Goal: Task Accomplishment & Management: Manage account settings

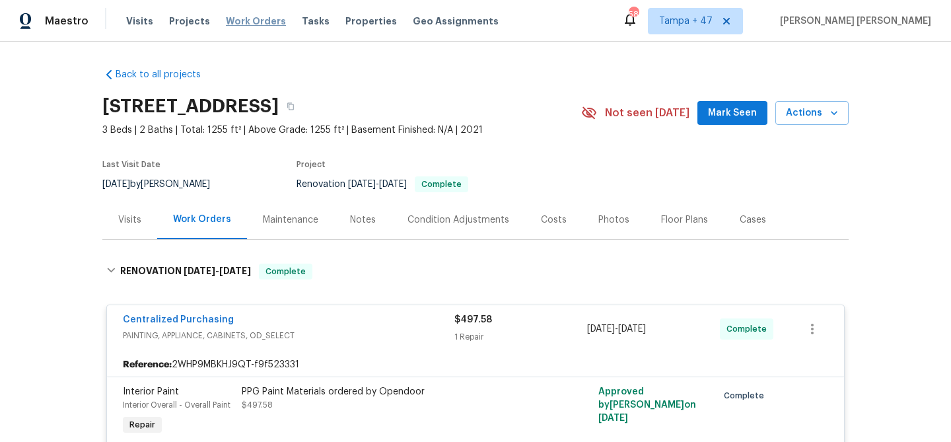
click at [238, 22] on span "Work Orders" at bounding box center [256, 21] width 60 height 13
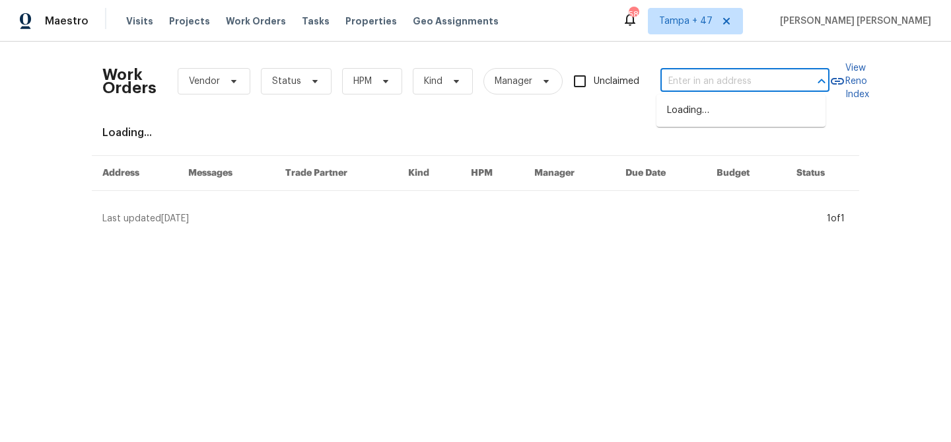
click at [718, 83] on input "text" at bounding box center [726, 81] width 132 height 20
paste input "[STREET_ADDRESS]"
click at [696, 80] on input "[STREET_ADDRESS]" at bounding box center [726, 81] width 132 height 20
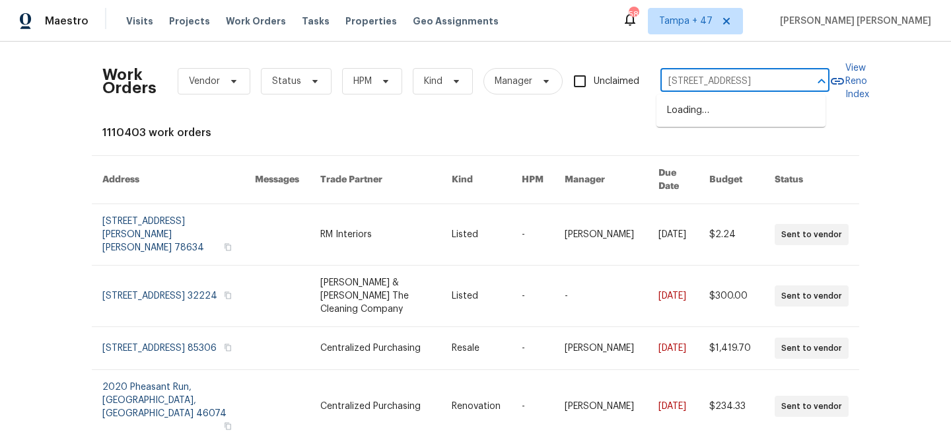
type input "[STREET_ADDRESS]"
click at [773, 118] on li "[STREET_ADDRESS]" at bounding box center [740, 111] width 169 height 22
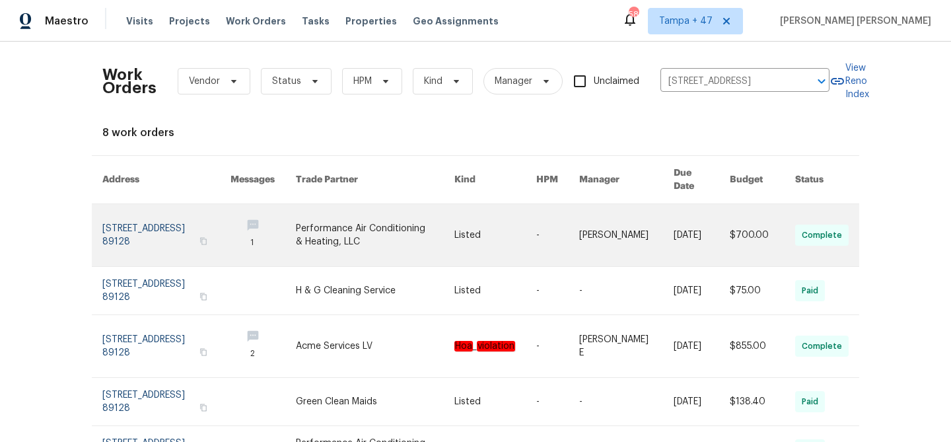
click at [637, 224] on link at bounding box center [626, 235] width 94 height 62
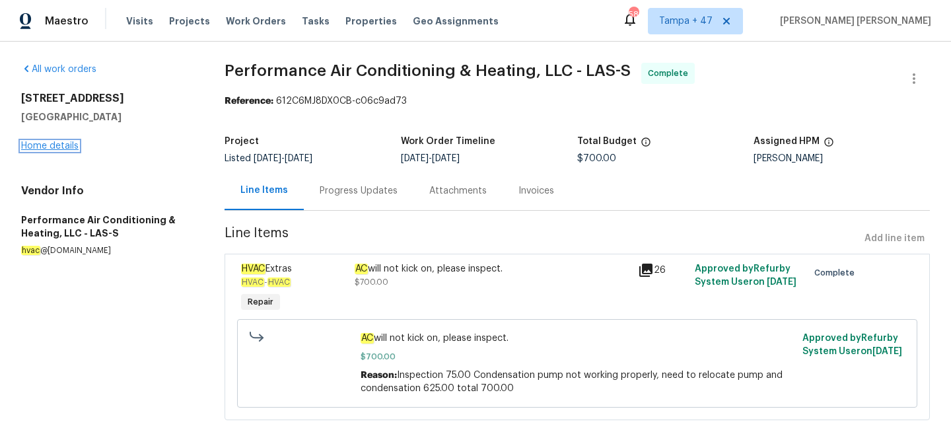
click at [58, 149] on link "Home details" at bounding box center [49, 145] width 57 height 9
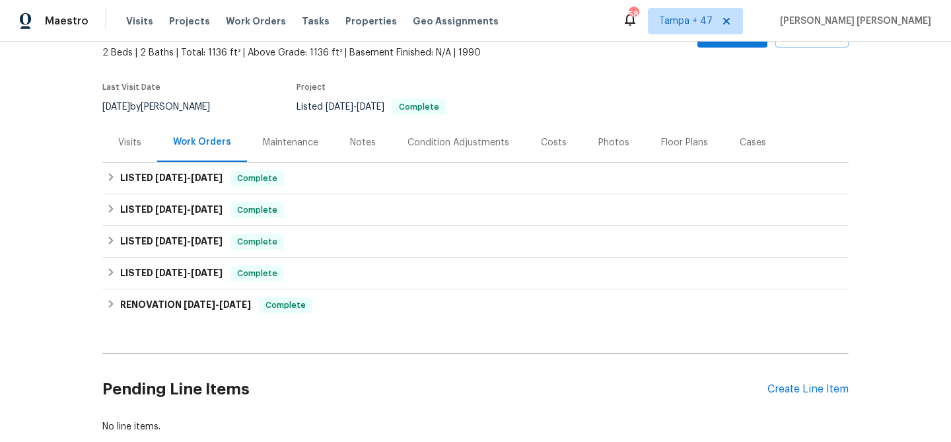
scroll to position [80, 0]
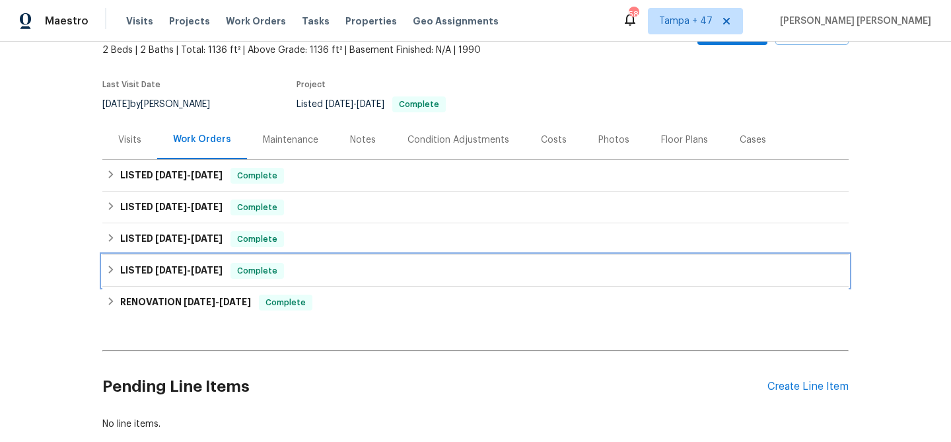
click at [263, 277] on span "Complete" at bounding box center [257, 270] width 51 height 13
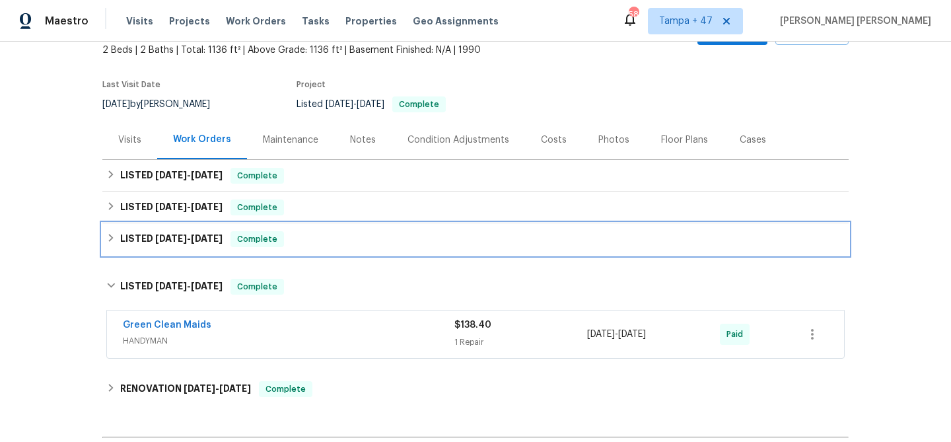
click at [252, 246] on span "Complete" at bounding box center [257, 238] width 51 height 13
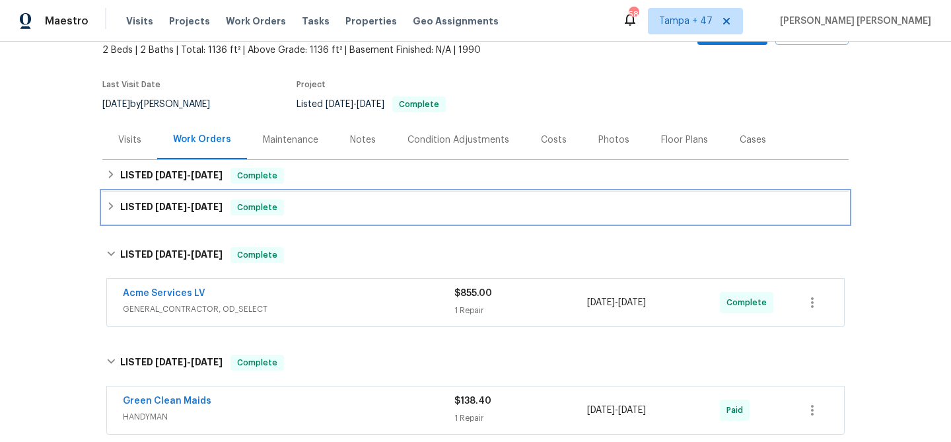
click at [263, 214] on span "Complete" at bounding box center [257, 207] width 51 height 13
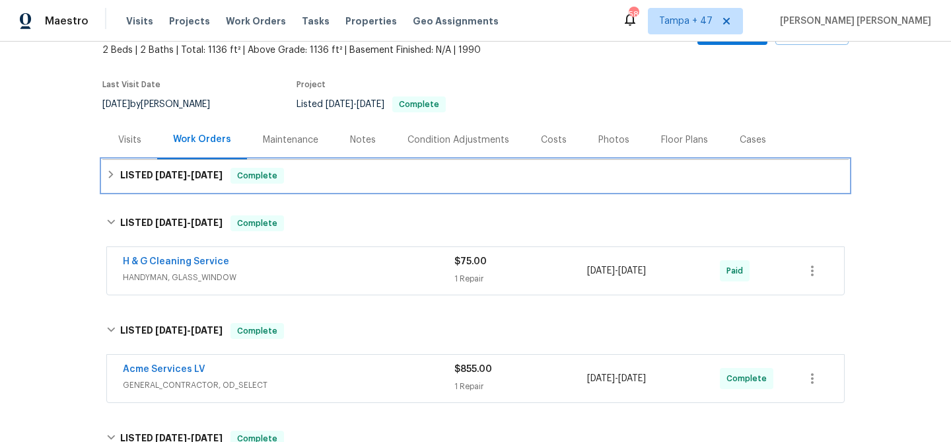
click at [281, 184] on div "LISTED [DATE] - [DATE] Complete" at bounding box center [475, 176] width 738 height 16
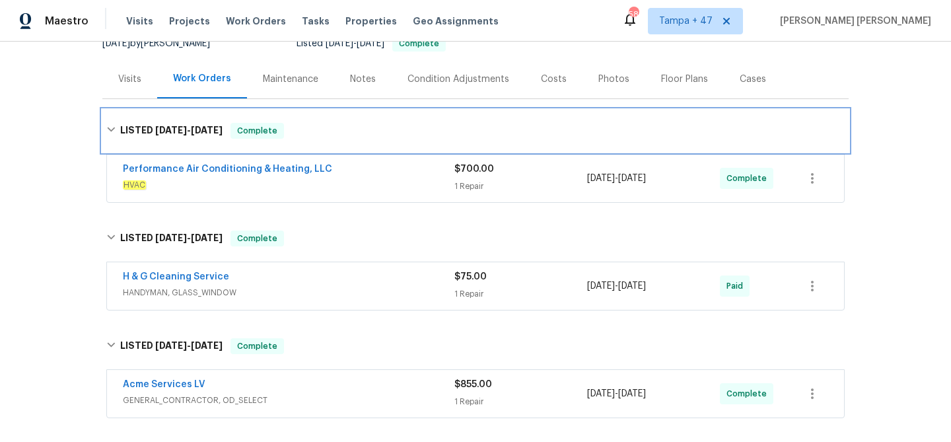
scroll to position [330, 0]
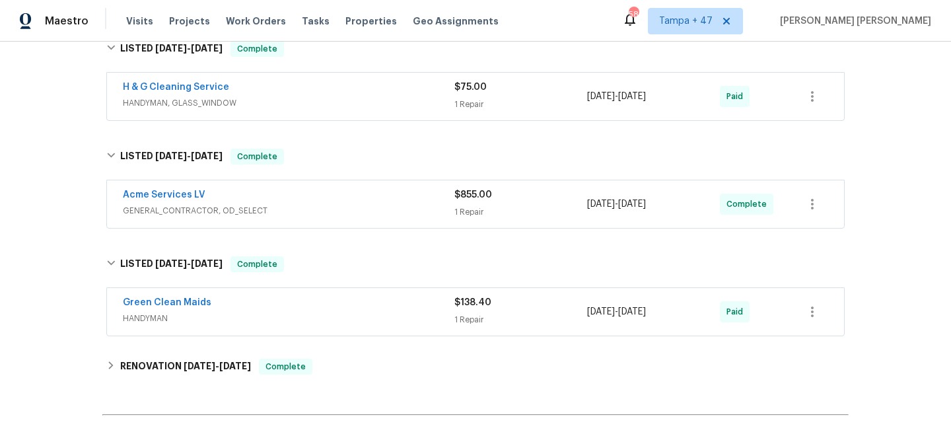
click at [387, 312] on div "Green Clean Maids" at bounding box center [288, 304] width 331 height 16
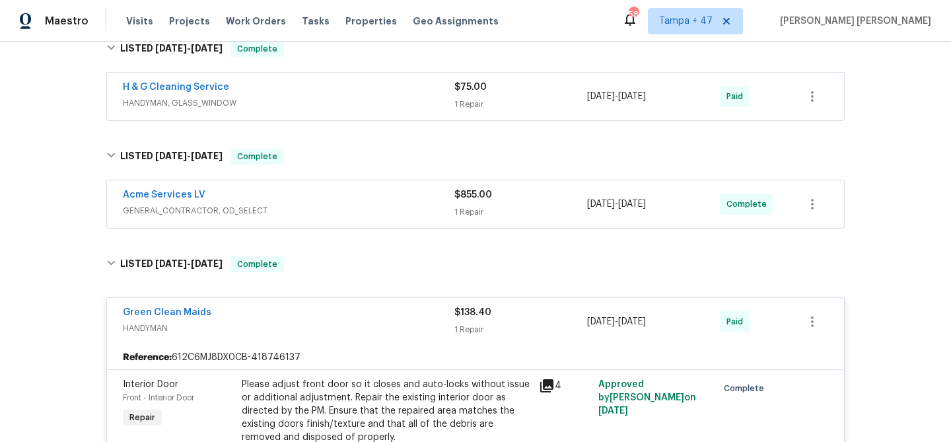
click at [383, 217] on span "GENERAL_CONTRACTOR, OD_SELECT" at bounding box center [288, 210] width 331 height 13
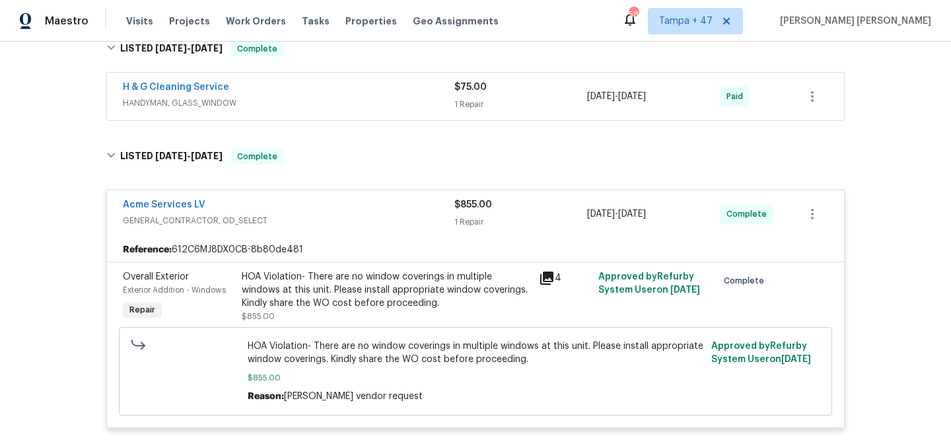
click at [402, 96] on div "H & G Cleaning Service" at bounding box center [288, 89] width 331 height 16
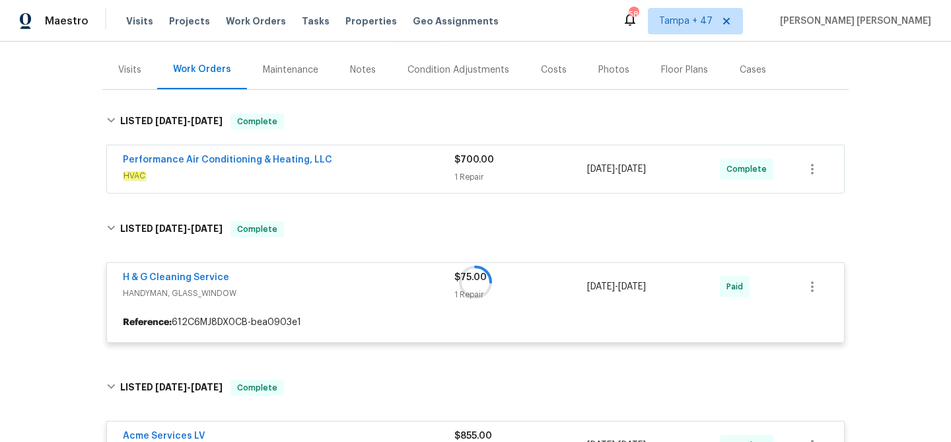
scroll to position [133, 0]
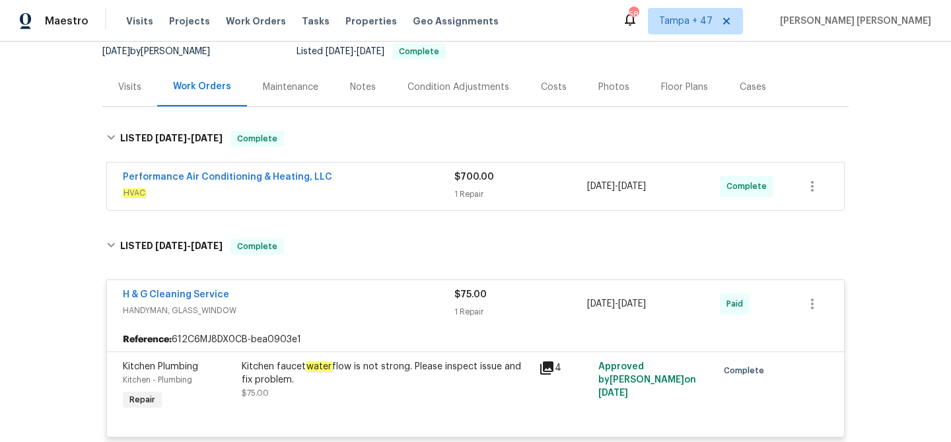
click at [382, 186] on div "Performance Air Conditioning & Heating, LLC" at bounding box center [288, 178] width 331 height 16
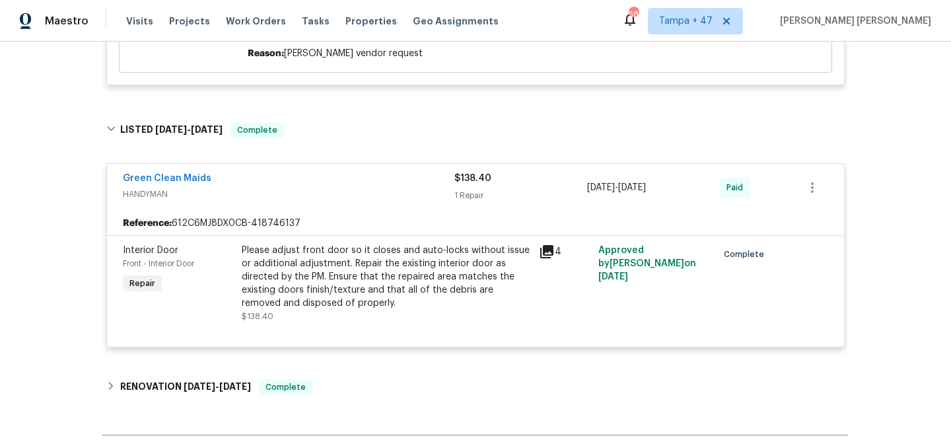
scroll to position [1197, 0]
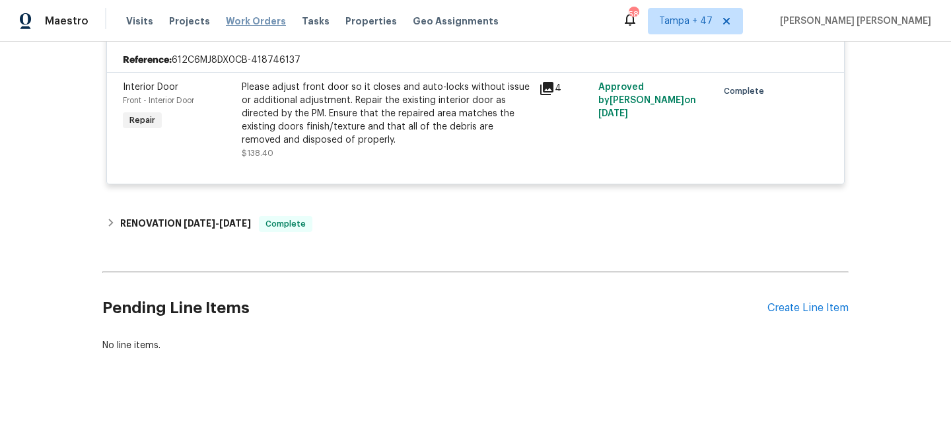
click at [234, 19] on span "Work Orders" at bounding box center [256, 21] width 60 height 13
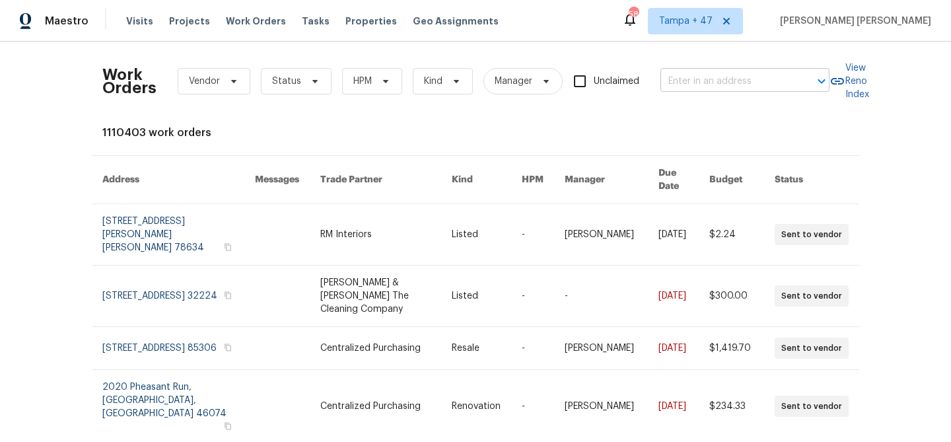
click at [755, 83] on input "text" at bounding box center [726, 81] width 132 height 20
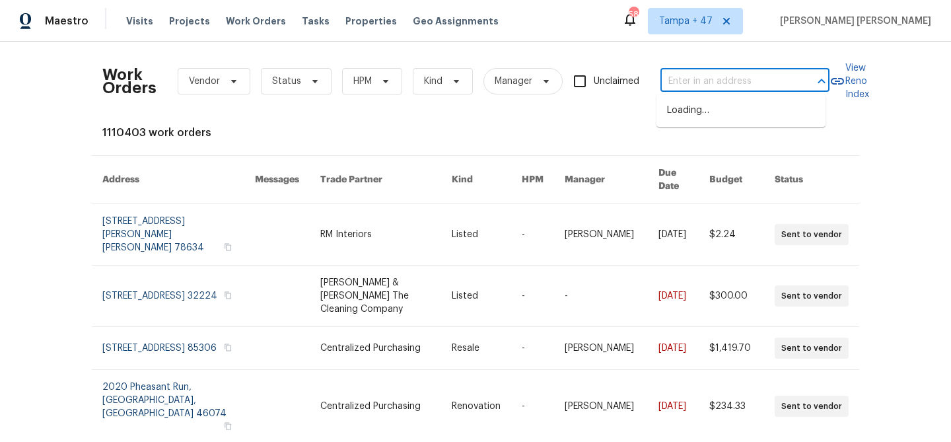
paste input "[STREET_ADDRESS]"
type input "[STREET_ADDRESS]"
click at [744, 108] on li "[STREET_ADDRESS]" at bounding box center [740, 111] width 169 height 22
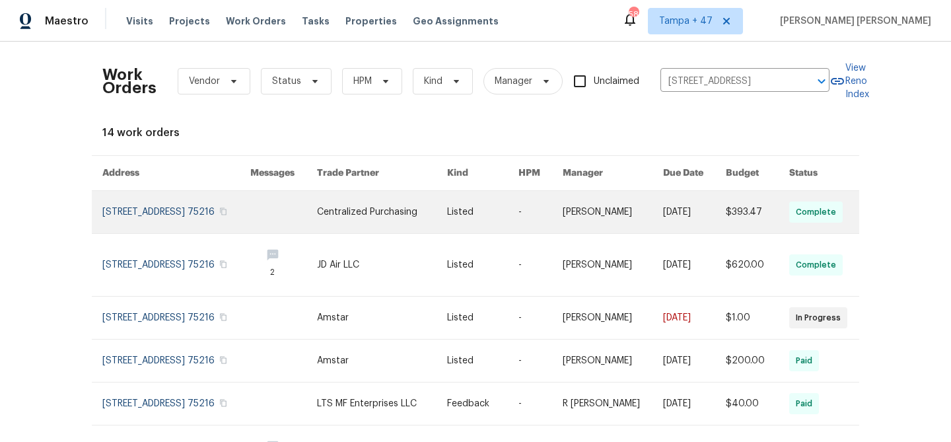
click at [694, 222] on link at bounding box center [694, 212] width 63 height 42
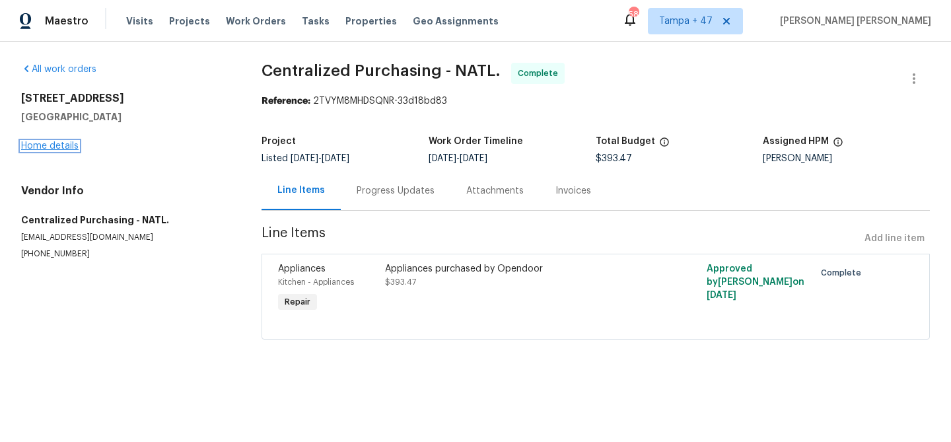
click at [60, 143] on link "Home details" at bounding box center [49, 145] width 57 height 9
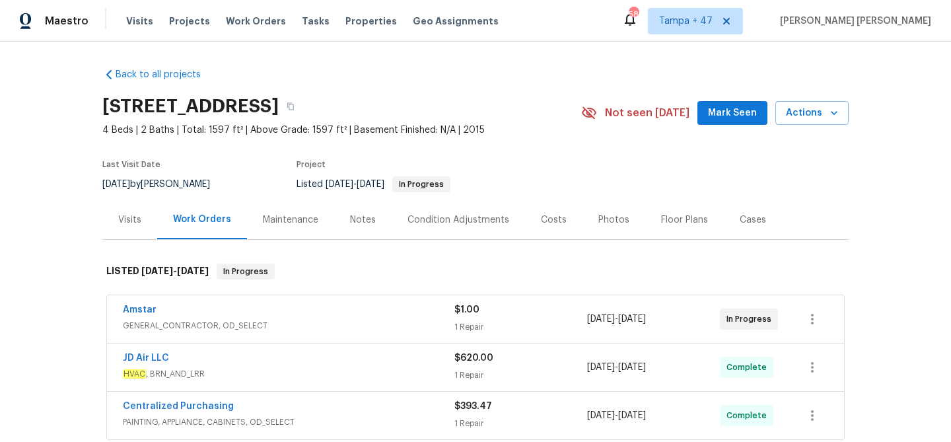
click at [384, 320] on span "GENERAL_CONTRACTOR, OD_SELECT" at bounding box center [288, 325] width 331 height 13
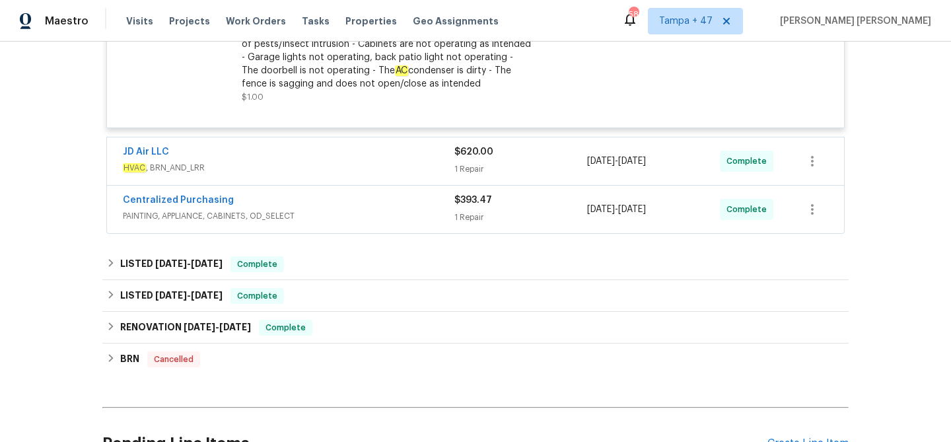
scroll to position [664, 0]
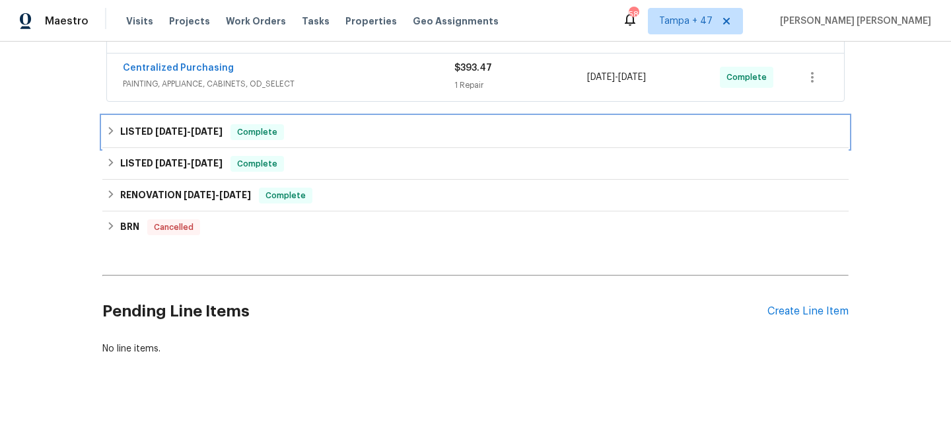
click at [261, 125] on span "Complete" at bounding box center [257, 131] width 51 height 13
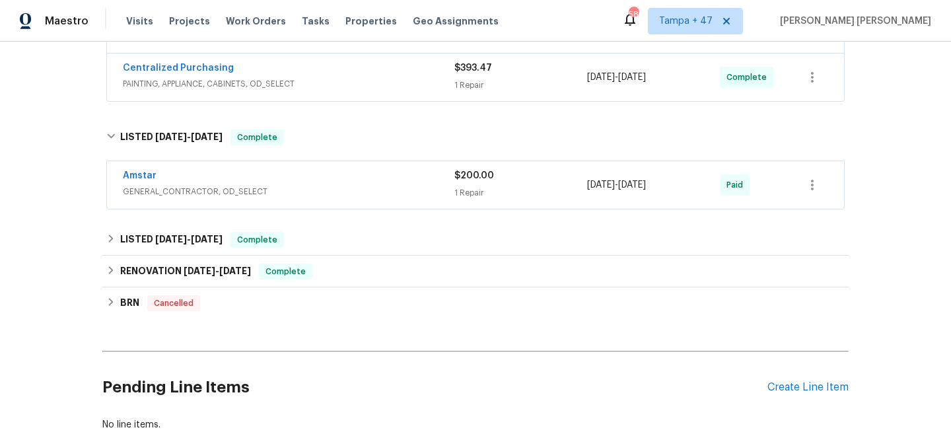
click at [360, 169] on div "Amstar" at bounding box center [288, 177] width 331 height 16
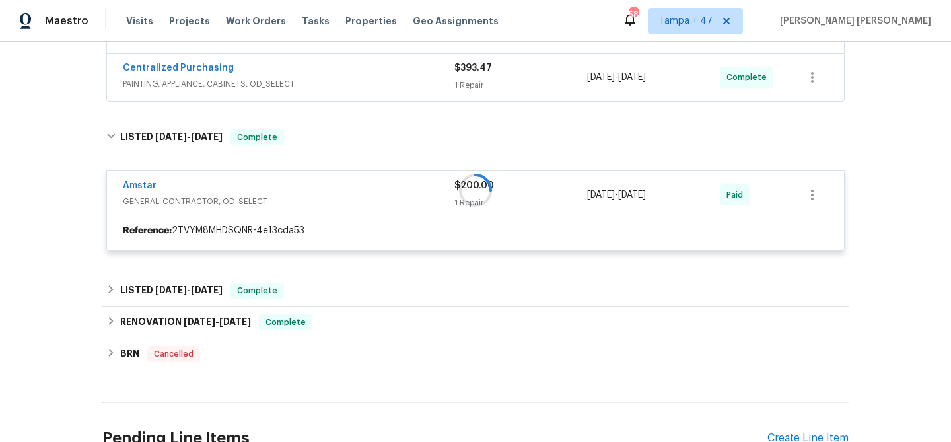
click at [400, 77] on span "PAINTING, APPLIANCE, CABINETS, OD_SELECT" at bounding box center [288, 83] width 331 height 13
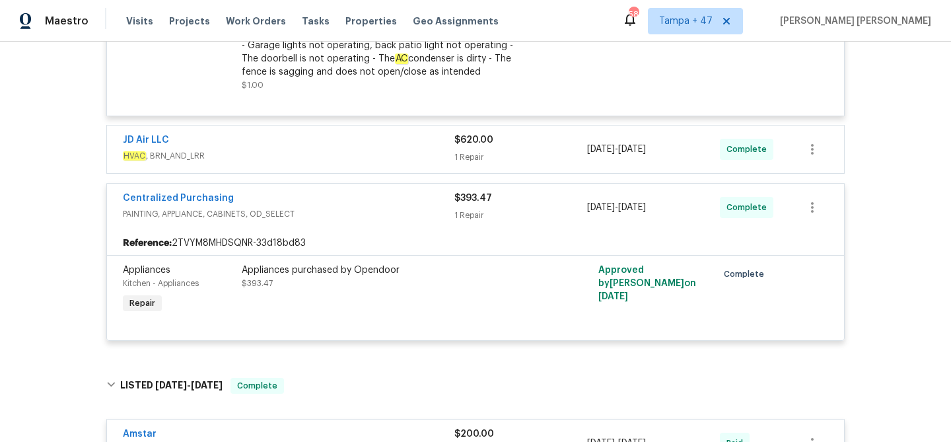
scroll to position [431, 0]
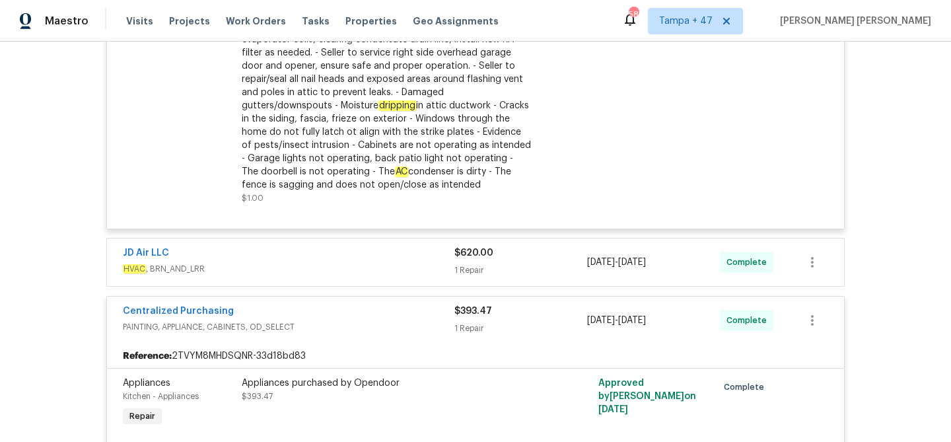
click at [403, 246] on div "JD Air LLC" at bounding box center [288, 254] width 331 height 16
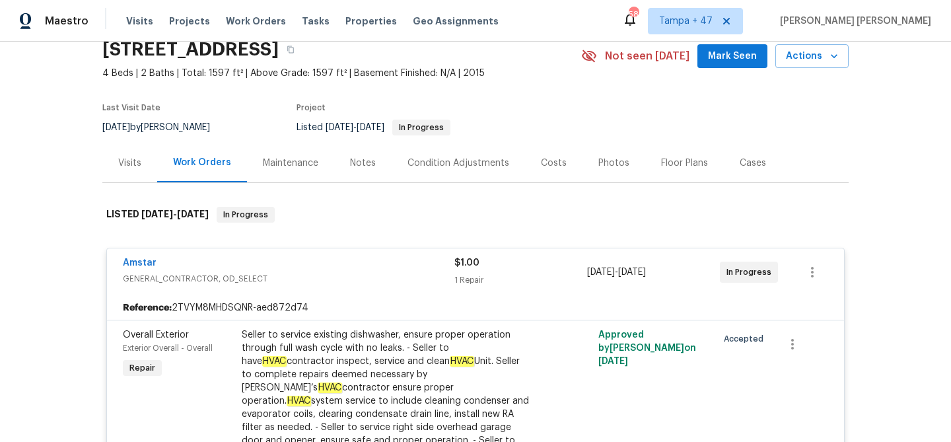
scroll to position [102, 0]
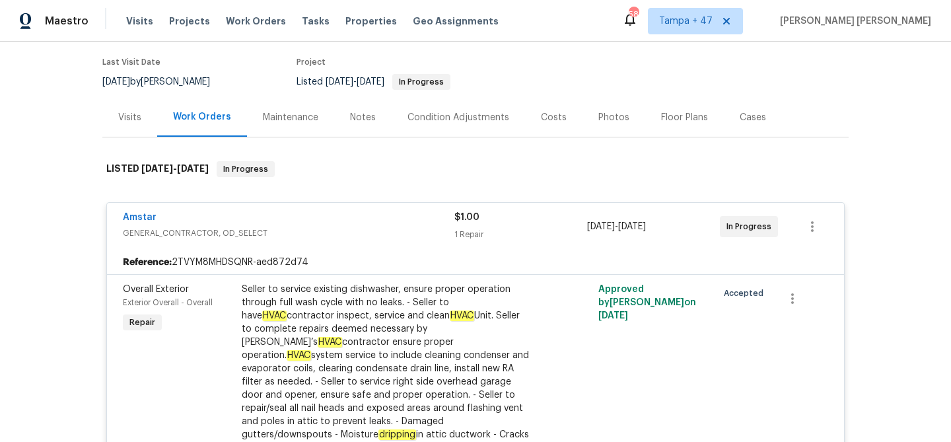
click at [414, 218] on div "Amstar" at bounding box center [288, 219] width 331 height 16
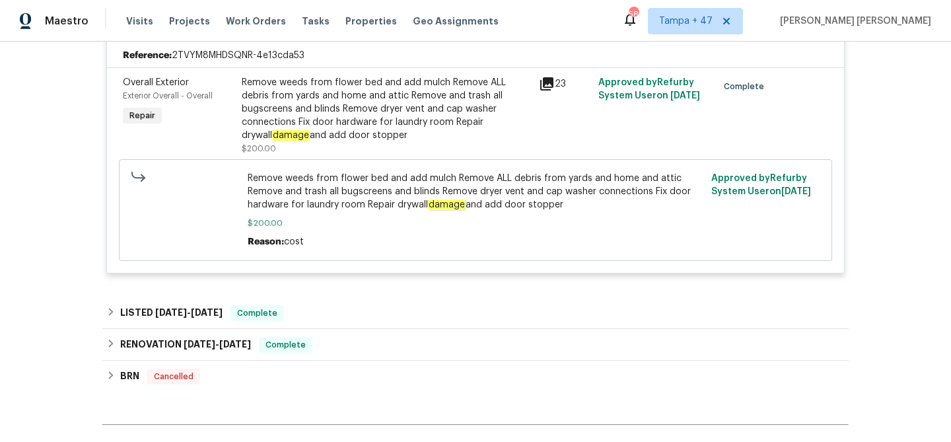
scroll to position [981, 0]
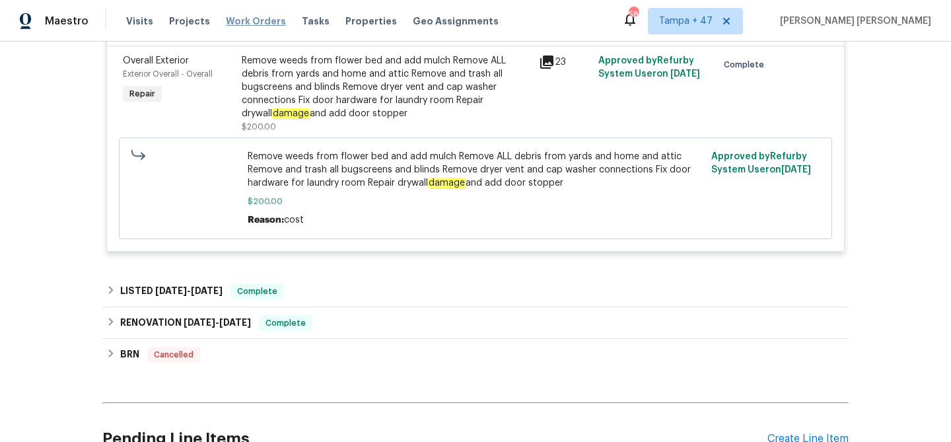
click at [232, 18] on span "Work Orders" at bounding box center [256, 21] width 60 height 13
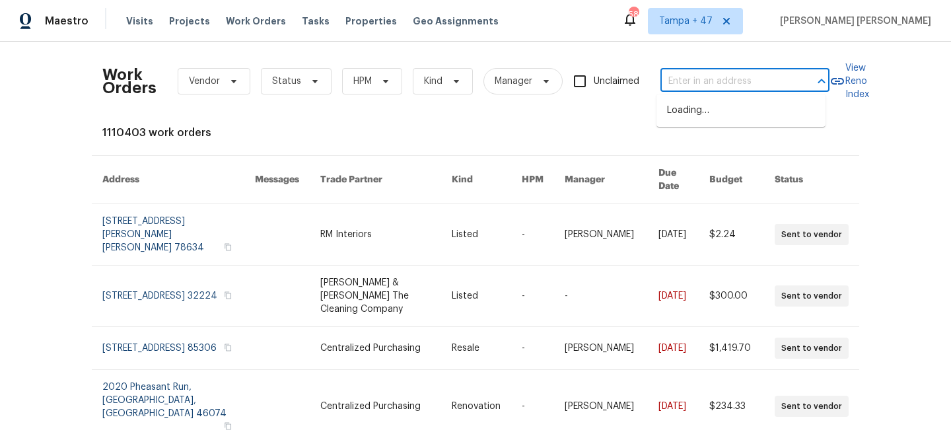
click at [706, 83] on input "text" at bounding box center [726, 81] width 132 height 20
paste input "[STREET_ADDRESS]"
type input "[STREET_ADDRESS]"
click at [717, 116] on li "[STREET_ADDRESS]" at bounding box center [740, 111] width 169 height 22
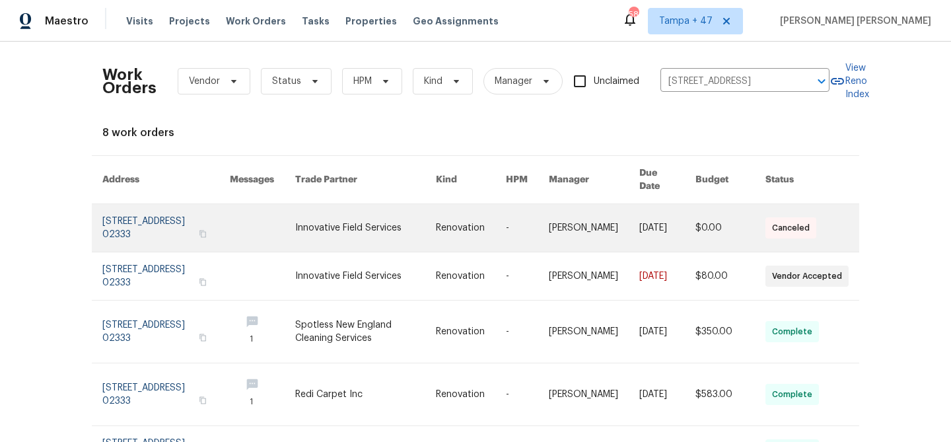
click at [674, 218] on link at bounding box center [667, 228] width 56 height 48
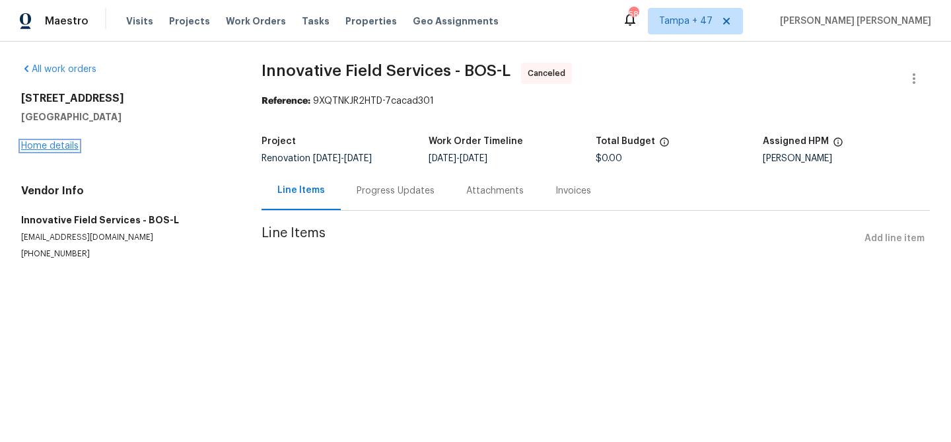
click at [55, 144] on link "Home details" at bounding box center [49, 145] width 57 height 9
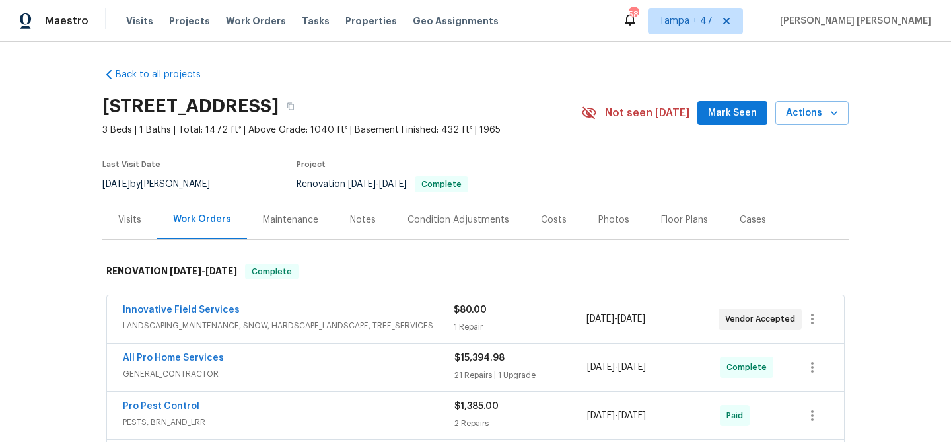
click at [109, 225] on div "Visits" at bounding box center [129, 219] width 55 height 39
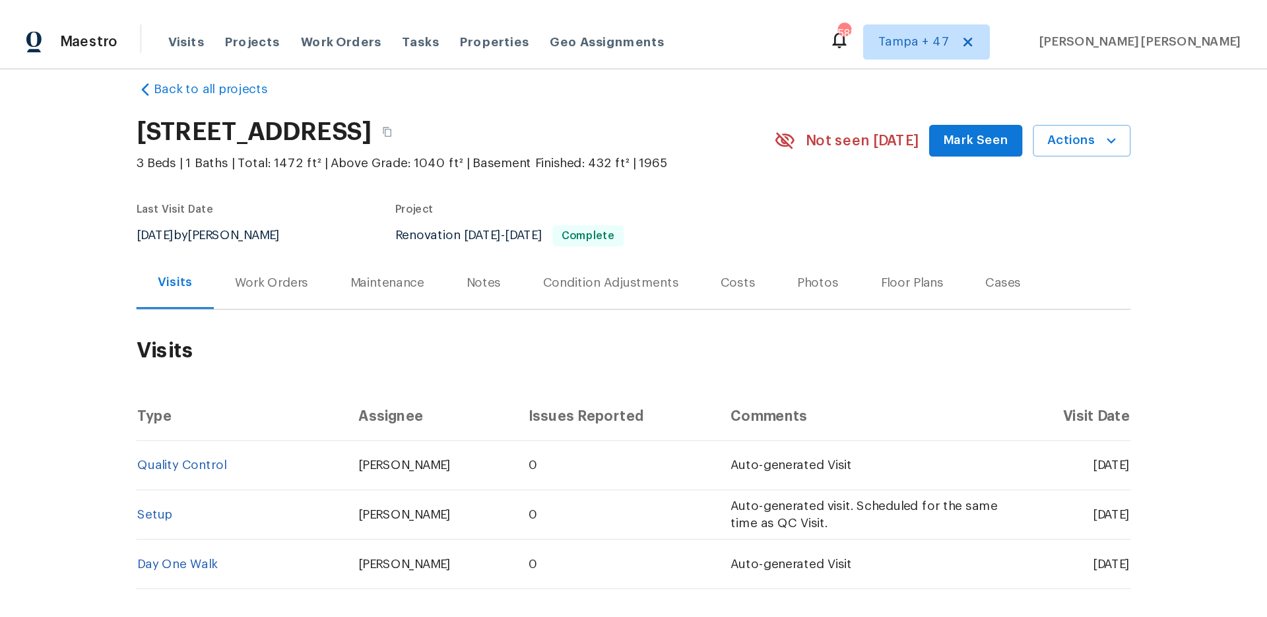
scroll to position [144, 0]
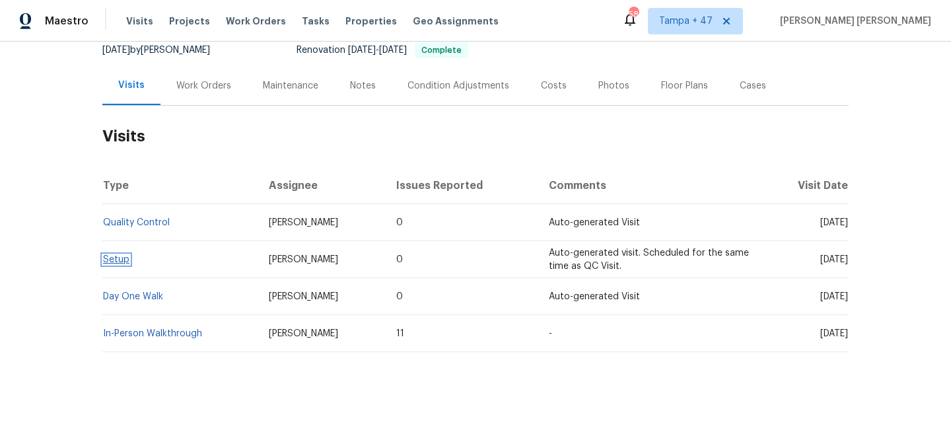
click at [108, 255] on link "Setup" at bounding box center [116, 259] width 26 height 9
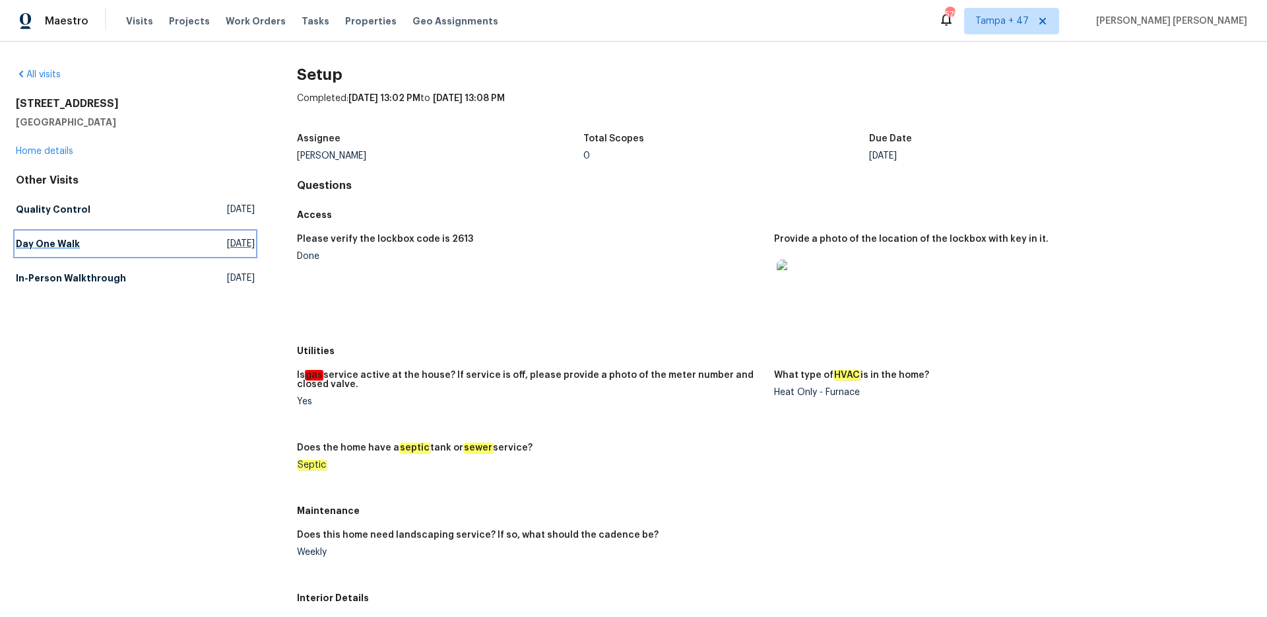
click at [43, 244] on h5 "Day One Walk" at bounding box center [48, 243] width 64 height 13
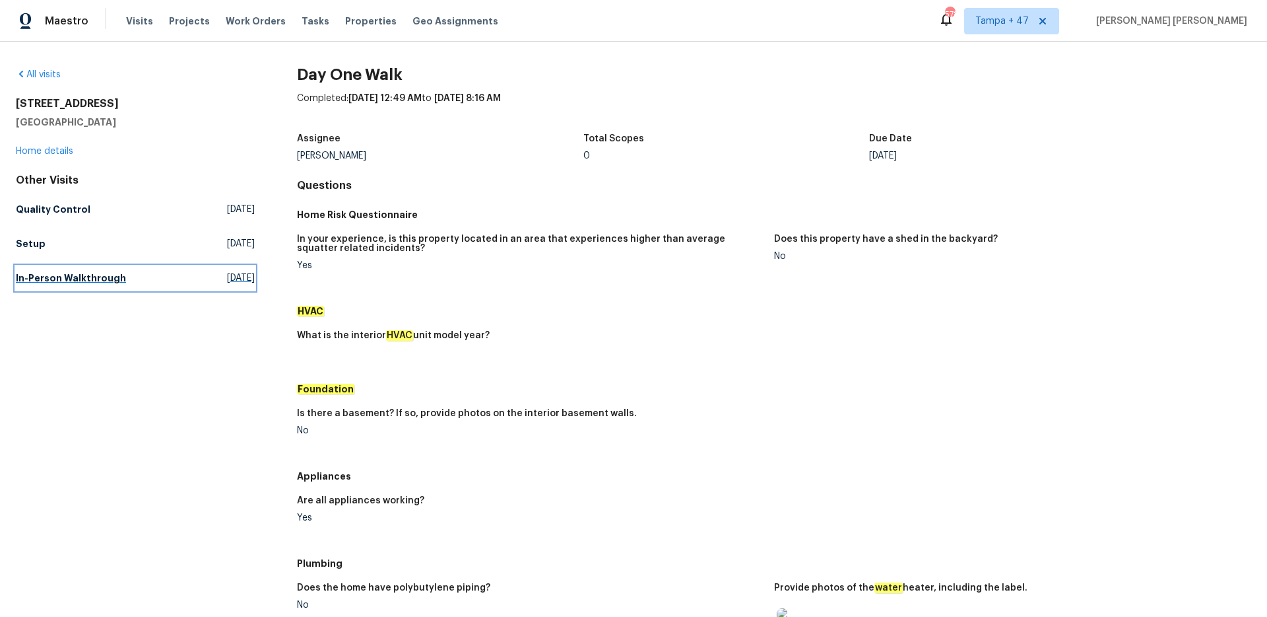
click at [50, 273] on h5 "In-Person Walkthrough" at bounding box center [71, 277] width 110 height 13
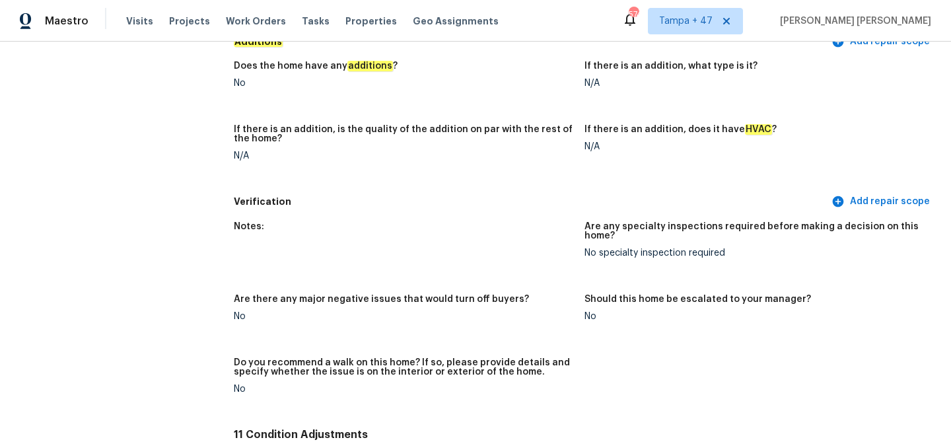
scroll to position [2590, 0]
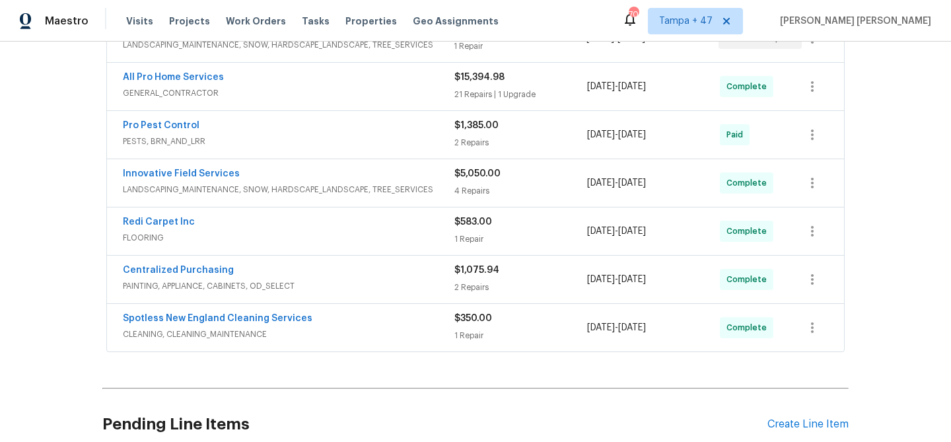
scroll to position [407, 0]
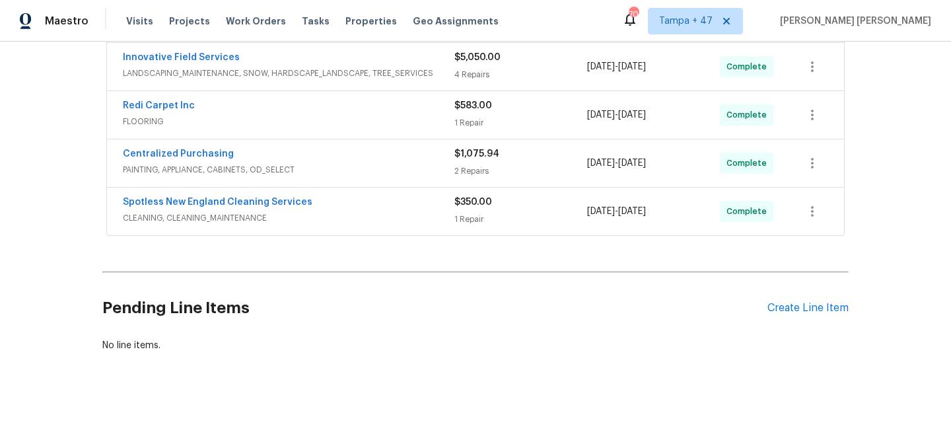
click at [379, 211] on span "CLEANING, CLEANING_MAINTENANCE" at bounding box center [288, 217] width 331 height 13
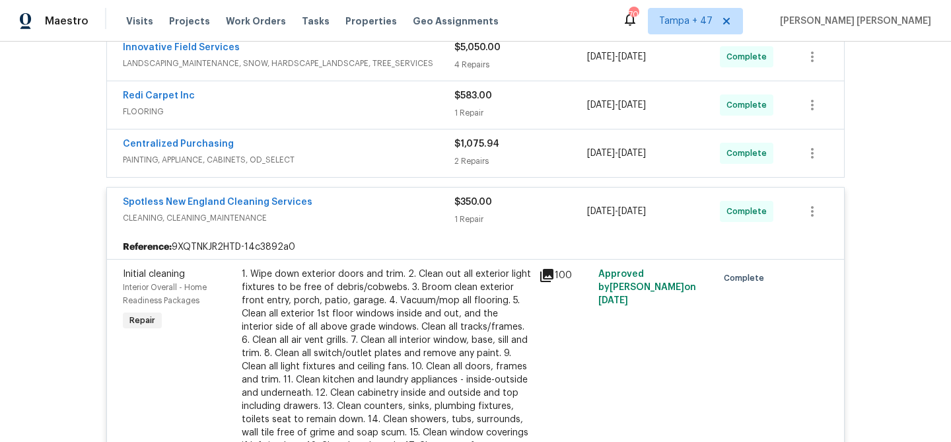
click at [405, 156] on span "PAINTING, APPLIANCE, CABINETS, OD_SELECT" at bounding box center [288, 159] width 331 height 13
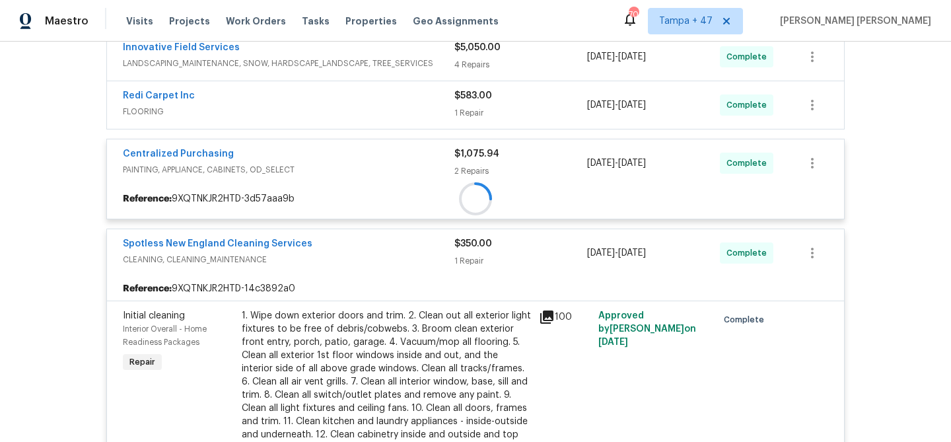
click at [407, 107] on div "Innovative Field Services LANDSCAPING_MAINTENANCE, SNOW, HARDSCAPE_LANDSCAPE, T…" at bounding box center [475, 260] width 738 height 745
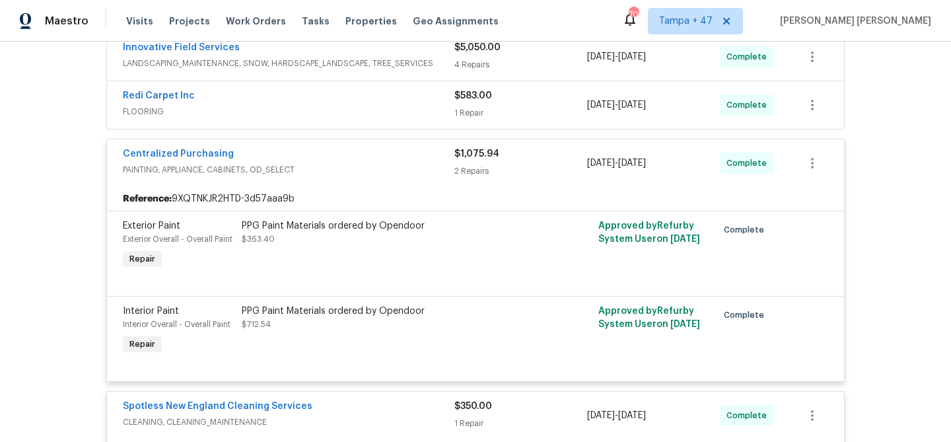
click at [407, 107] on span "FLOORING" at bounding box center [288, 111] width 331 height 13
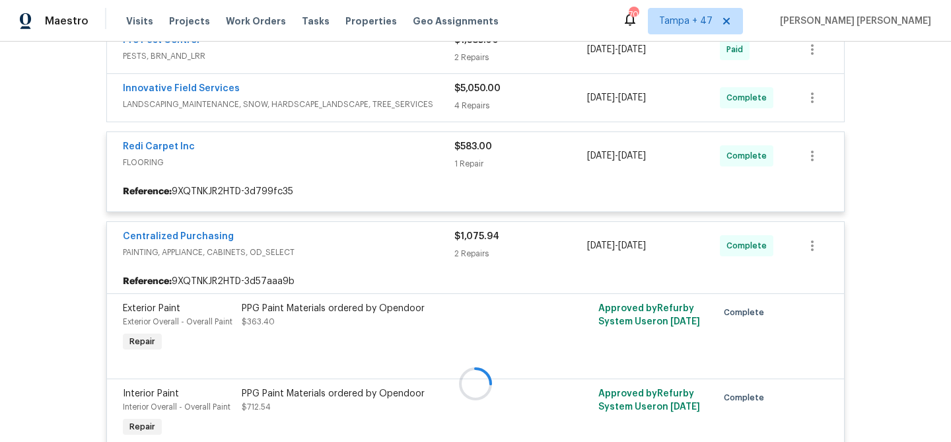
scroll to position [292, 0]
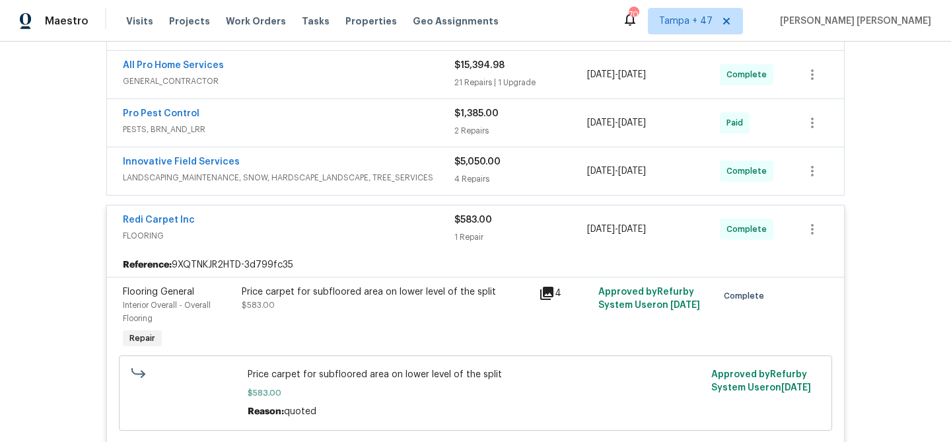
click at [425, 172] on span "LANDSCAPING_MAINTENANCE, SNOW, HARDSCAPE_LANDSCAPE, TREE_SERVICES" at bounding box center [288, 177] width 331 height 13
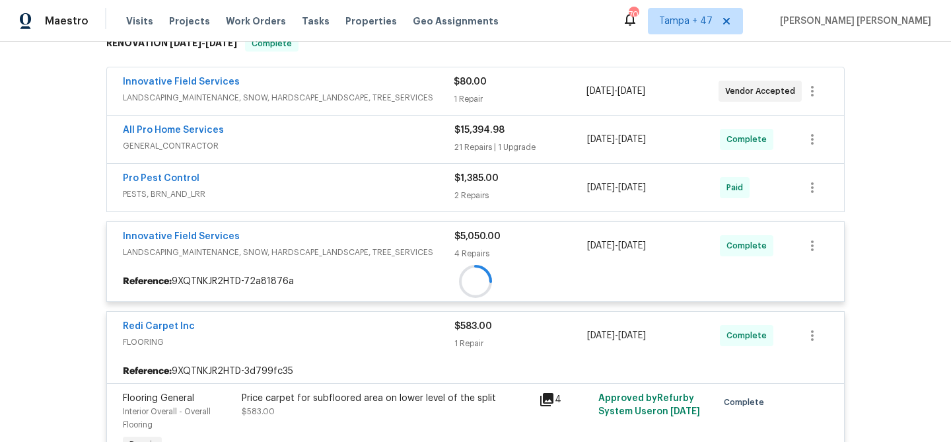
scroll to position [221, 0]
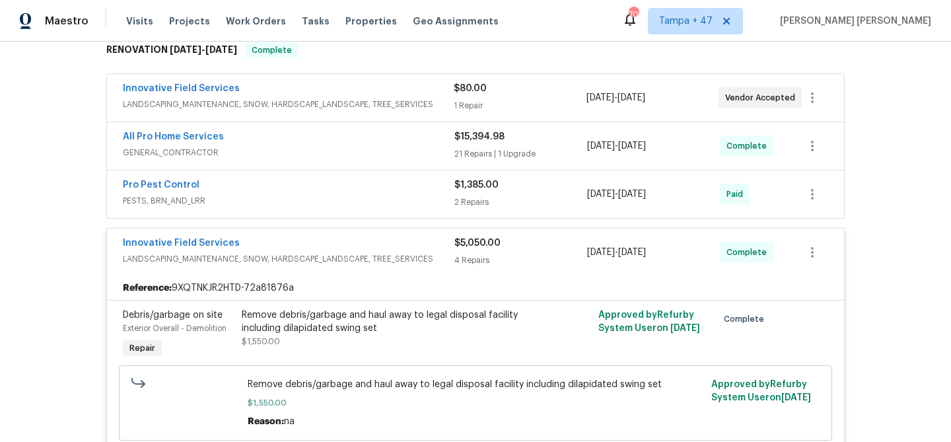
click at [386, 195] on span "PESTS, BRN_AND_LRR" at bounding box center [288, 200] width 331 height 13
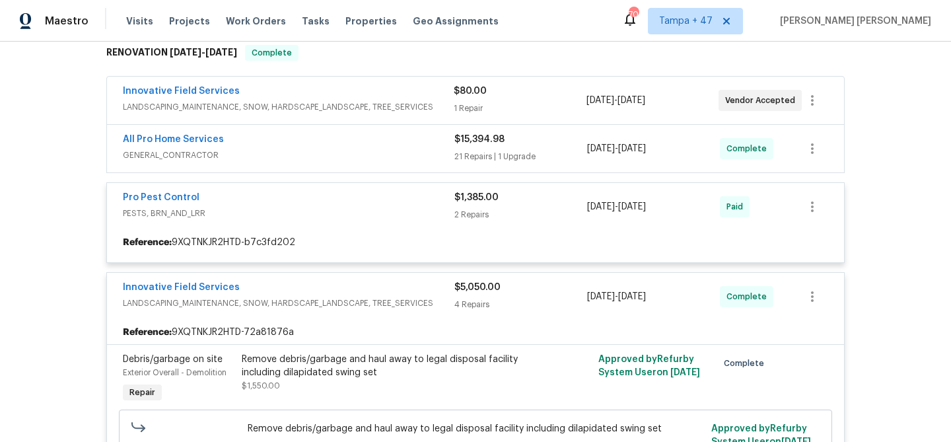
scroll to position [218, 0]
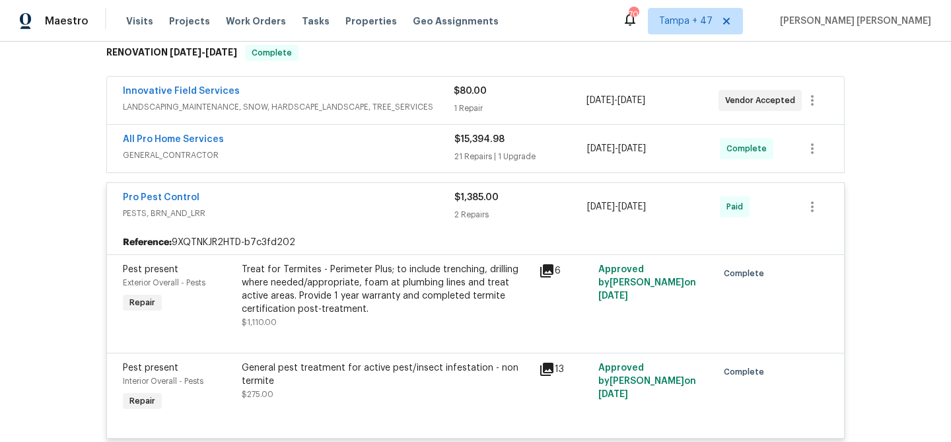
click at [395, 158] on span "GENERAL_CONTRACTOR" at bounding box center [288, 155] width 331 height 13
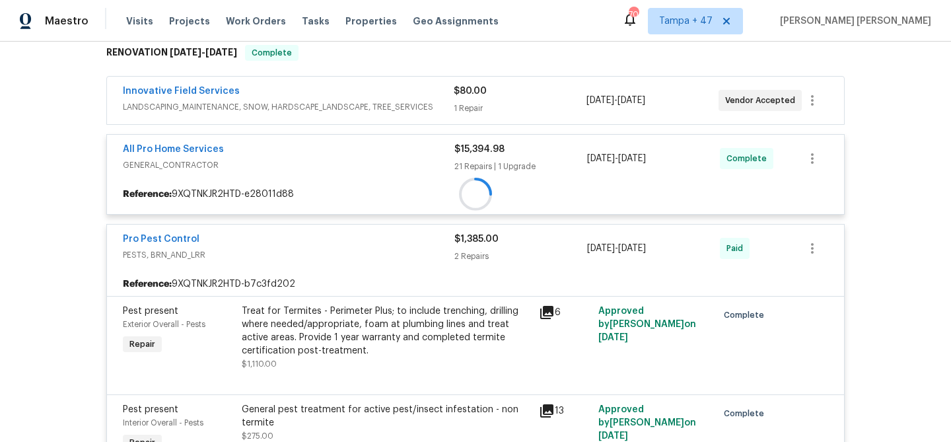
scroll to position [110, 0]
